Goal: Information Seeking & Learning: Learn about a topic

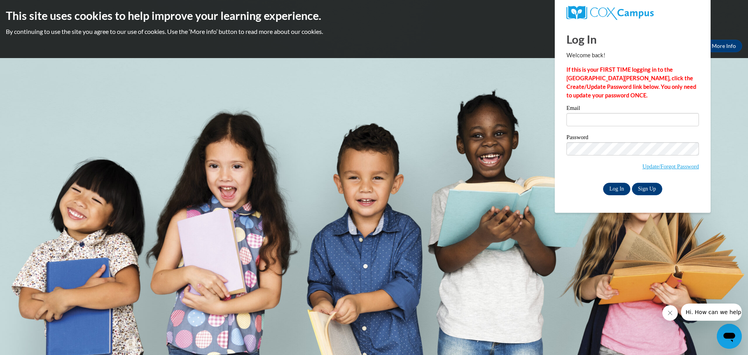
type input "jmichalowski@clintonville.k12.wi.us"
click at [621, 187] on input "Log In" at bounding box center [616, 189] width 27 height 12
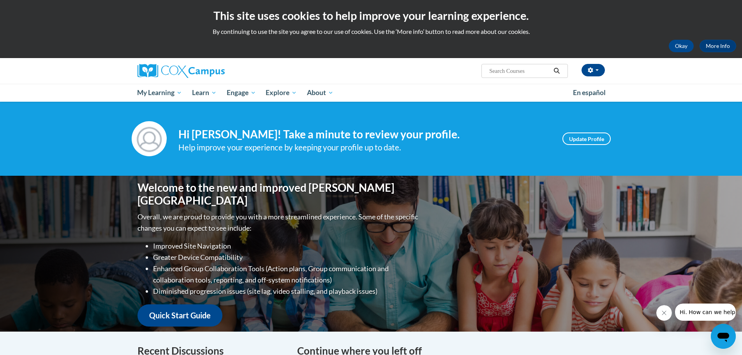
click at [501, 71] on input "Search..." at bounding box center [520, 70] width 62 height 9
type input "data driven instruction"
click at [559, 70] on icon "Search" at bounding box center [556, 71] width 7 height 6
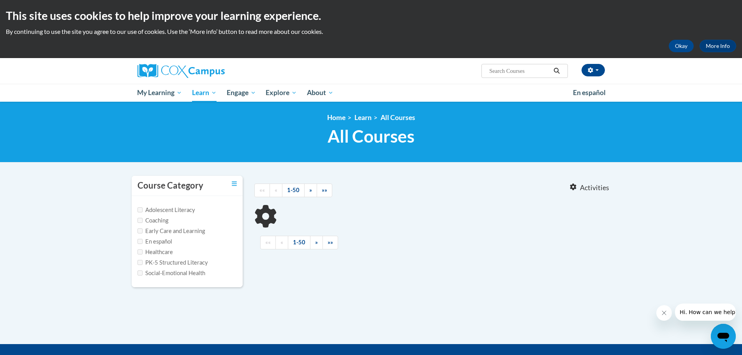
type input "data driven instruction"
click at [140, 263] on input "PK-5 Structured Literacy" at bounding box center [140, 262] width 5 height 5
checkbox input "true"
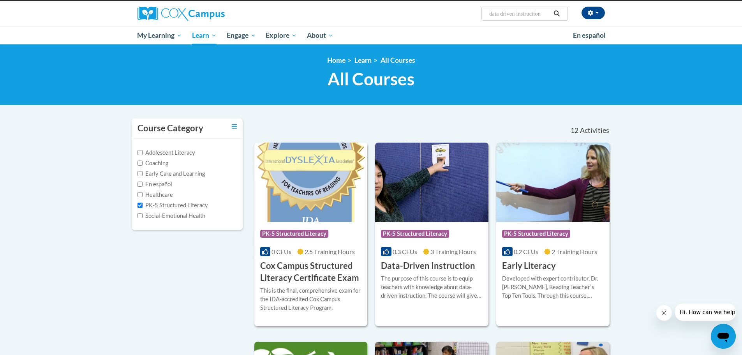
scroll to position [195, 0]
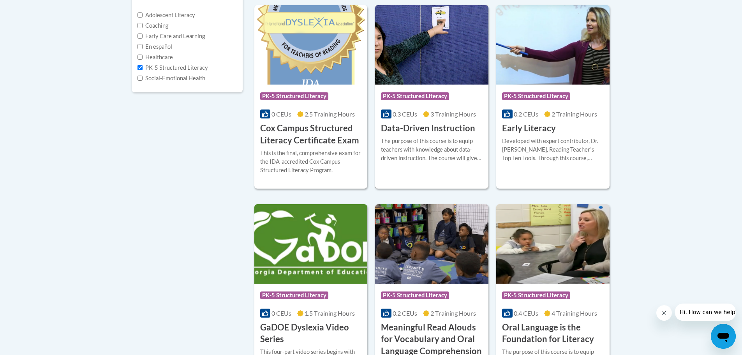
click at [423, 122] on h3 "Data-Driven Instruction" at bounding box center [428, 128] width 94 height 12
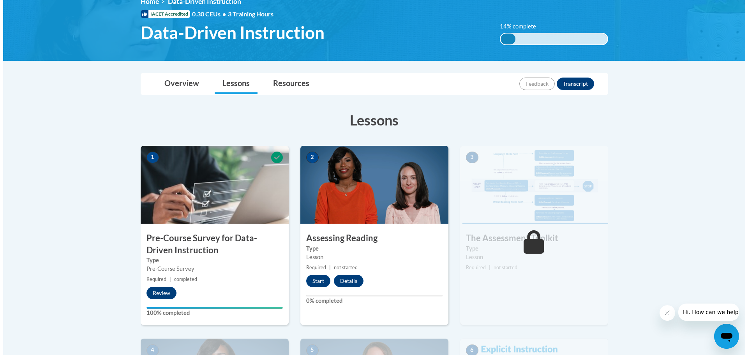
scroll to position [117, 0]
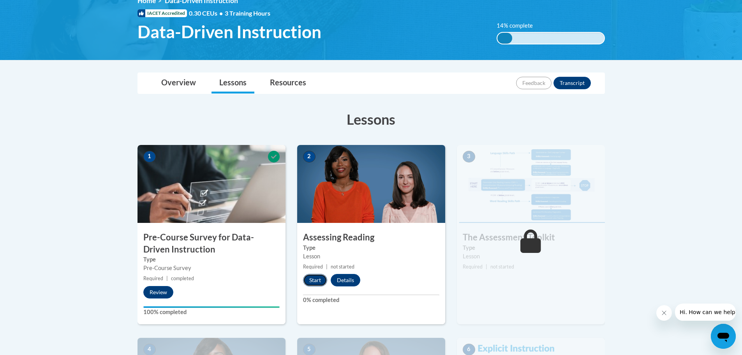
click at [310, 281] on button "Start" at bounding box center [315, 280] width 24 height 12
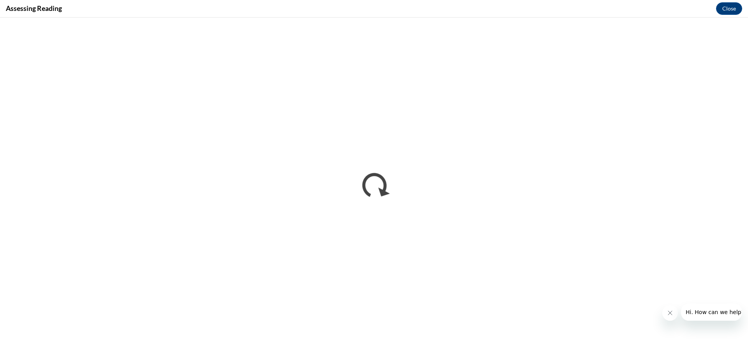
scroll to position [0, 0]
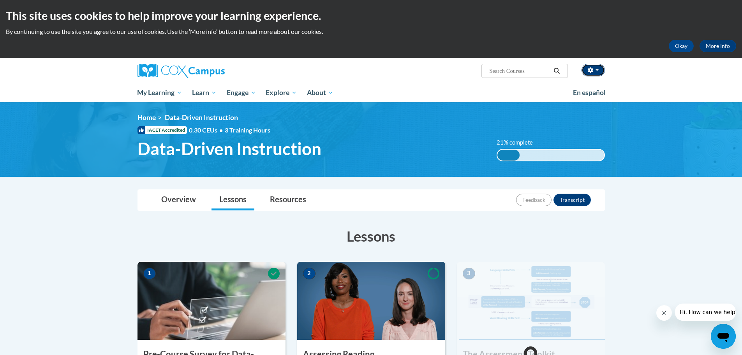
click at [596, 68] on button "button" at bounding box center [593, 70] width 23 height 12
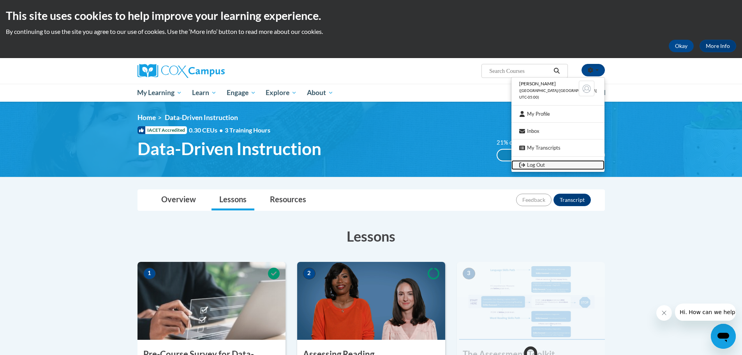
click at [548, 166] on link "Log Out" at bounding box center [557, 165] width 93 height 10
